Goal: Task Accomplishment & Management: Manage account settings

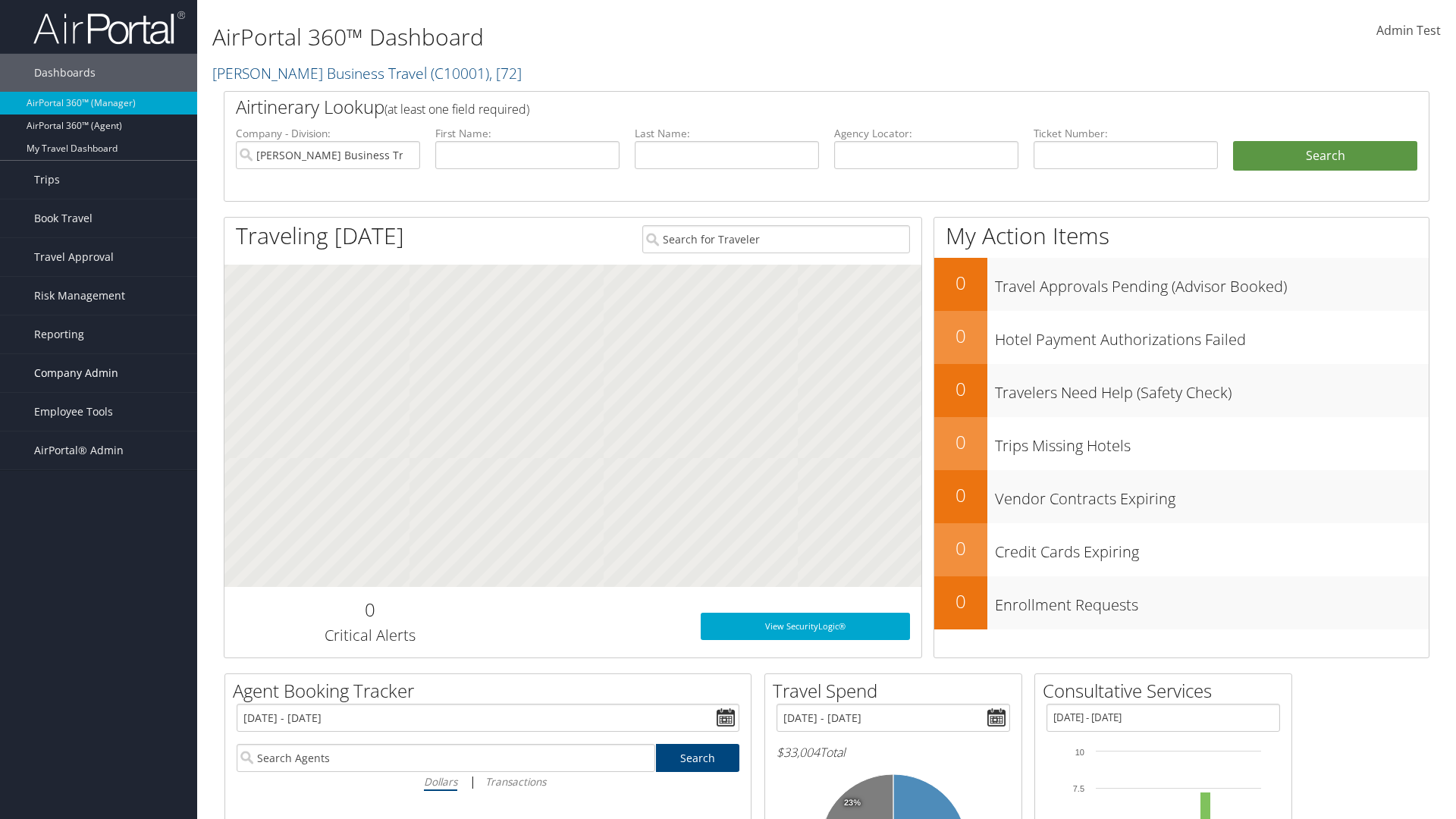
click at [99, 374] on span "Company Admin" at bounding box center [76, 373] width 84 height 38
click at [99, 449] on link "People" at bounding box center [99, 448] width 197 height 23
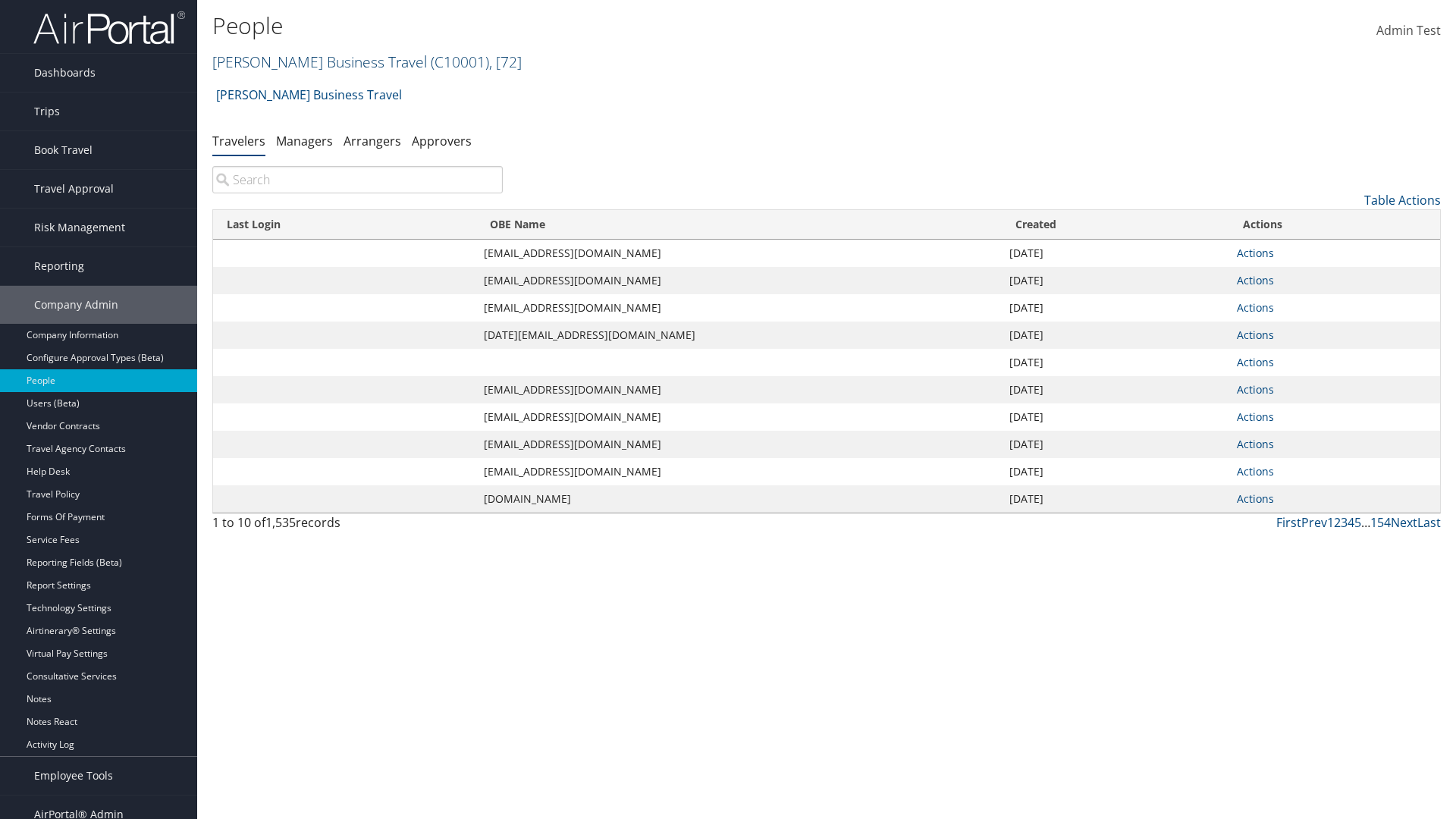
click at [313, 62] on link "Christopherson Business Travel ( C10001 ) , [ 72 ]" at bounding box center [366, 62] width 309 height 20
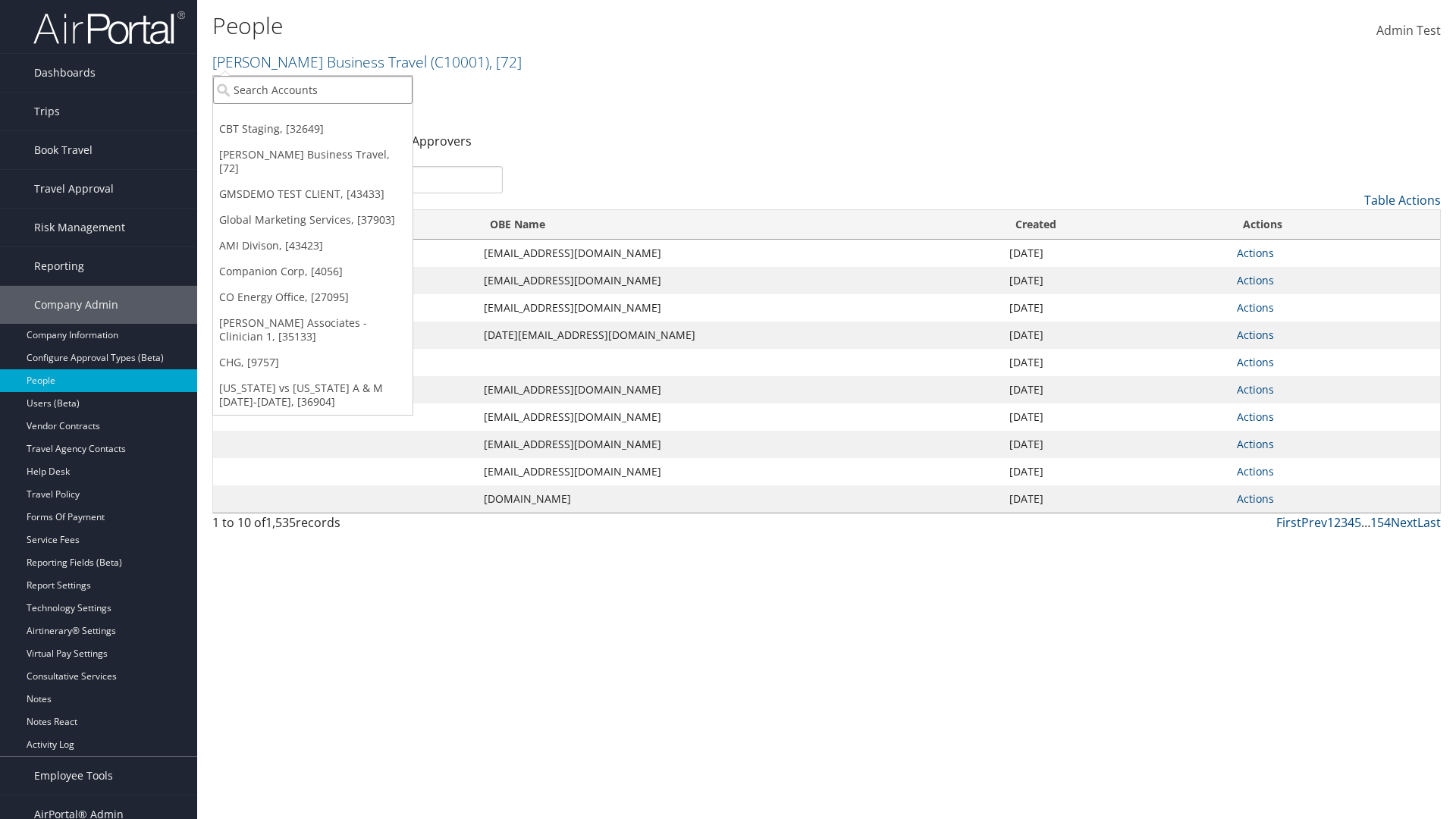
click at [313, 89] on input "search" at bounding box center [313, 89] width 199 height 28
type input "Global Marketing Services"
click at [326, 117] on div "Global Marketing Services (301946), [37903]" at bounding box center [326, 117] width 244 height 14
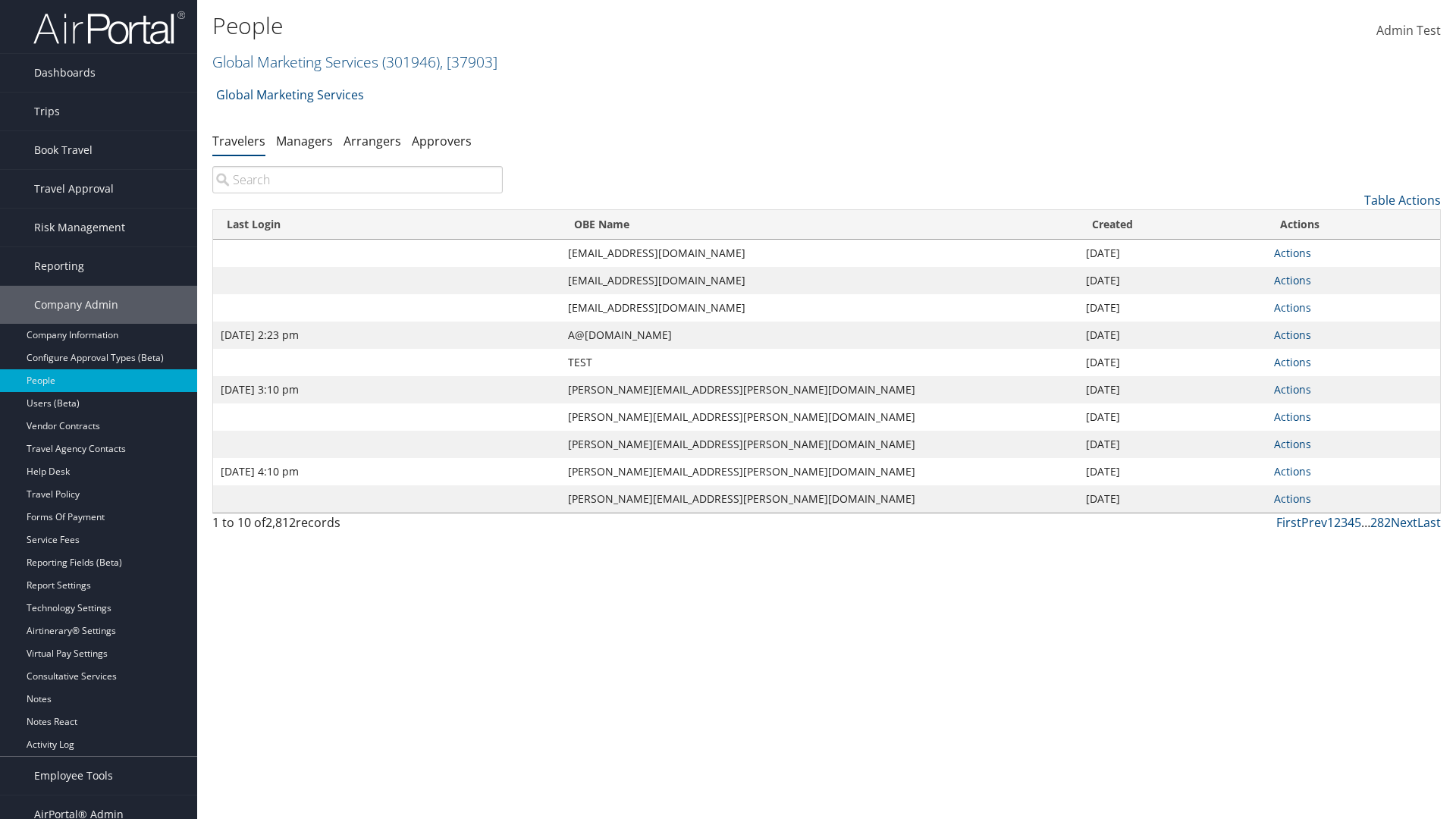
click at [357, 180] on input "search" at bounding box center [357, 180] width 290 height 28
type input "[DATE] 2:23 pm"
